Goal: Task Accomplishment & Management: Use online tool/utility

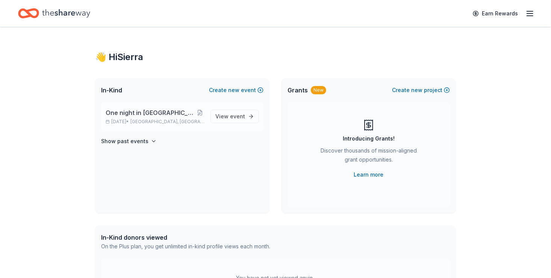
click at [182, 114] on span "One night in [GEOGRAPHIC_DATA] - fall fundraiser" at bounding box center [151, 112] width 90 height 9
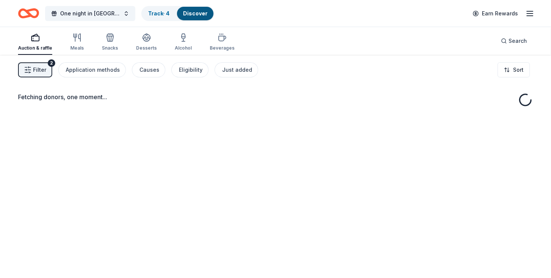
click at [241, 113] on div "Fetching donors, one moment..." at bounding box center [275, 194] width 551 height 278
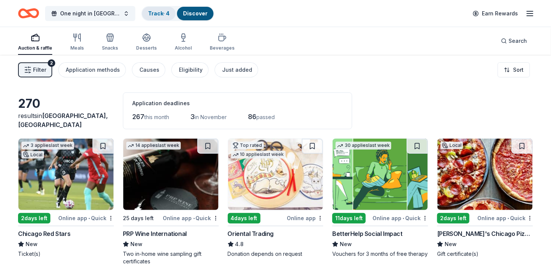
click at [161, 10] on link "Track · 4" at bounding box center [158, 13] width 21 height 6
click at [163, 13] on link "Track · 4" at bounding box center [158, 13] width 21 height 6
click at [164, 11] on link "Track · 4" at bounding box center [158, 13] width 21 height 6
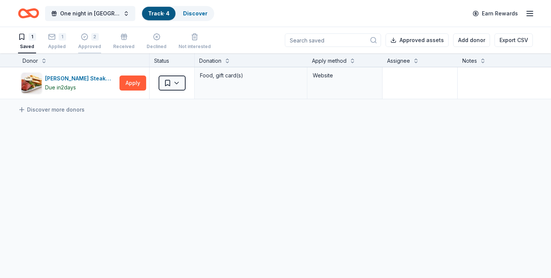
click at [97, 44] on div "Approved" at bounding box center [89, 47] width 23 height 6
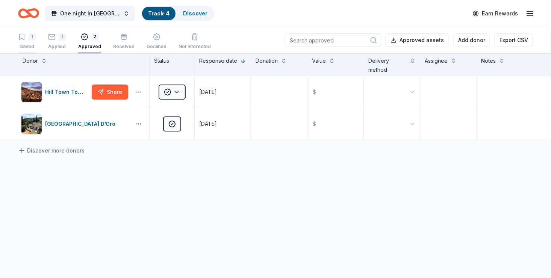
click at [24, 38] on icon "button" at bounding box center [22, 37] width 8 height 8
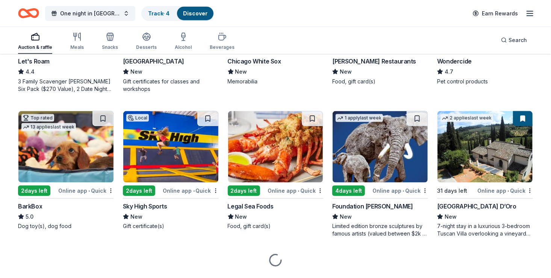
scroll to position [482, 0]
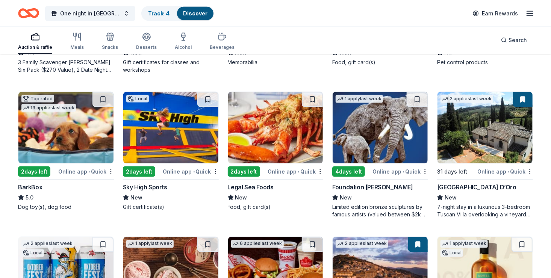
drag, startPoint x: 541, startPoint y: 158, endPoint x: 544, endPoint y: 171, distance: 13.2
click at [544, 171] on div "270 results in [GEOGRAPHIC_DATA], [GEOGRAPHIC_DATA] Application deadlines 267 t…" at bounding box center [275, 71] width 551 height 997
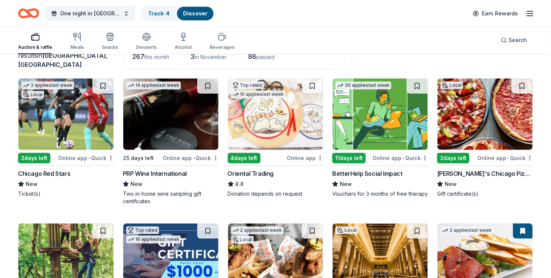
scroll to position [0, 0]
